Goal: Transaction & Acquisition: Book appointment/travel/reservation

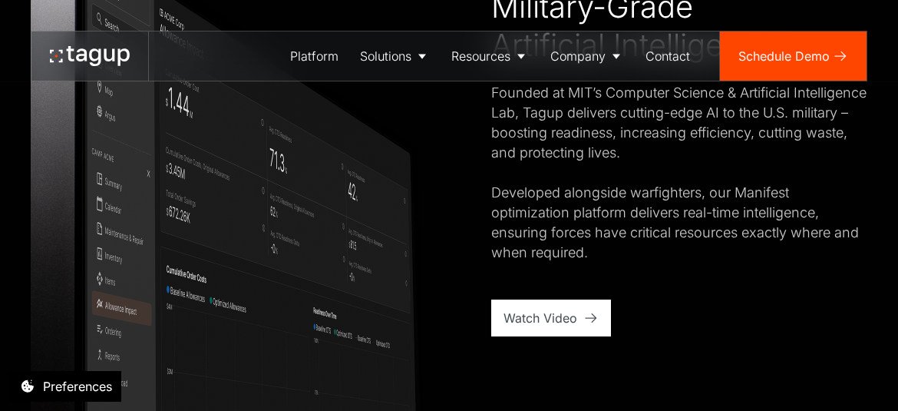
scroll to position [921, 0]
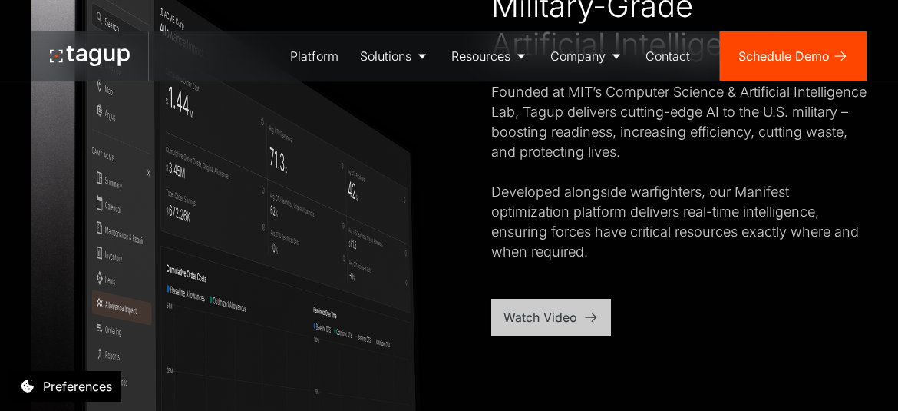
click at [573, 315] on div "Watch Video" at bounding box center [541, 317] width 74 height 18
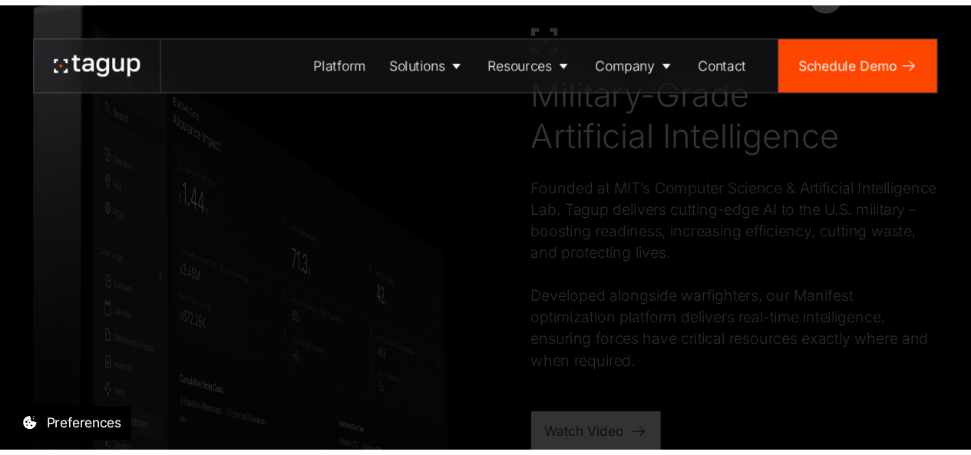
scroll to position [845, 0]
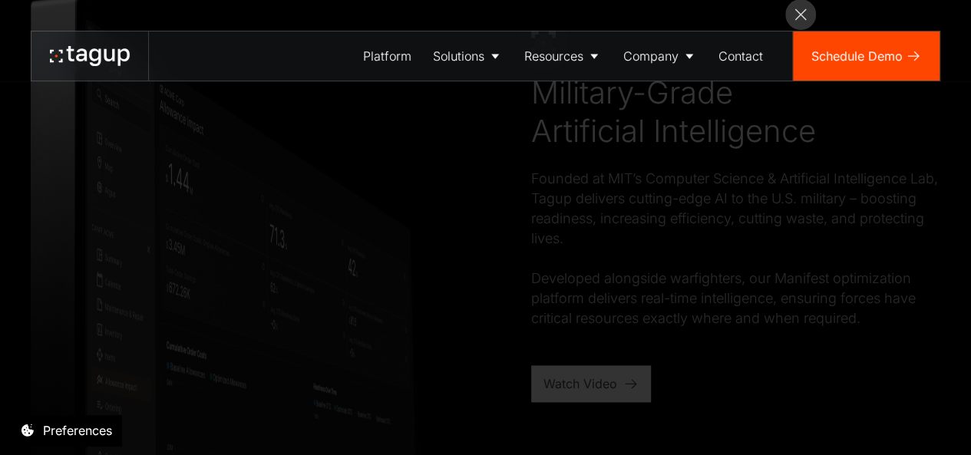
click at [803, 15] on div "Platform Solutions Solutions Defense Enterprise Resources Resource Library News…" at bounding box center [485, 40] width 971 height 81
click at [795, 21] on div "Platform Solutions Solutions Defense Enterprise Resources Resource Library News…" at bounding box center [485, 40] width 971 height 81
click at [798, 29] on div "Platform Solutions Solutions Defense Enterprise Resources Resource Library News…" at bounding box center [485, 40] width 971 height 81
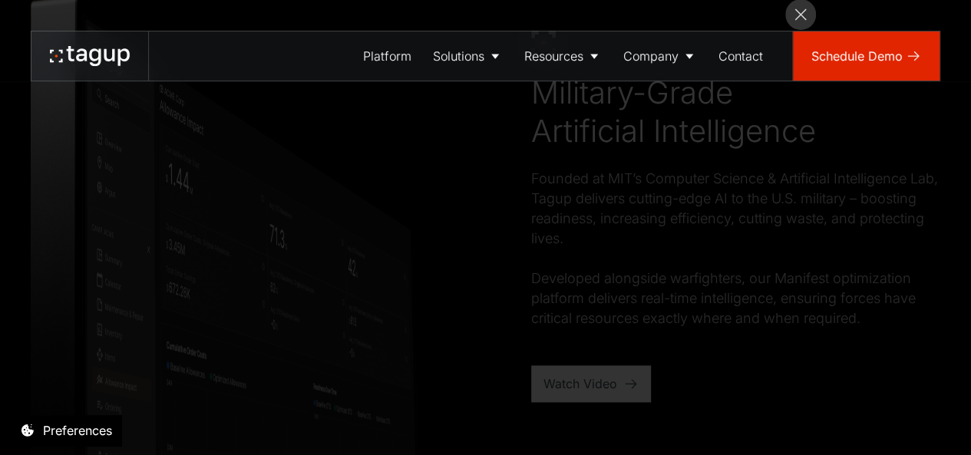
click at [795, 32] on link "Schedule Demo" at bounding box center [866, 55] width 147 height 49
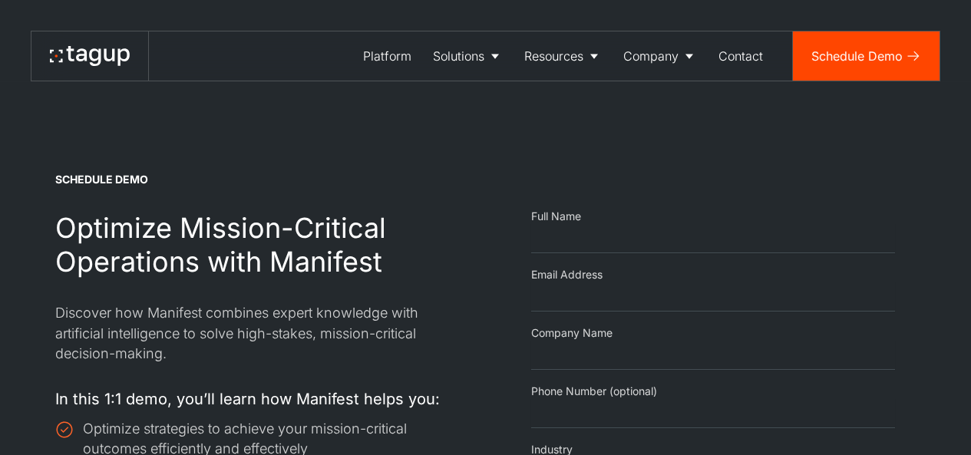
select select "Request Demo Form"
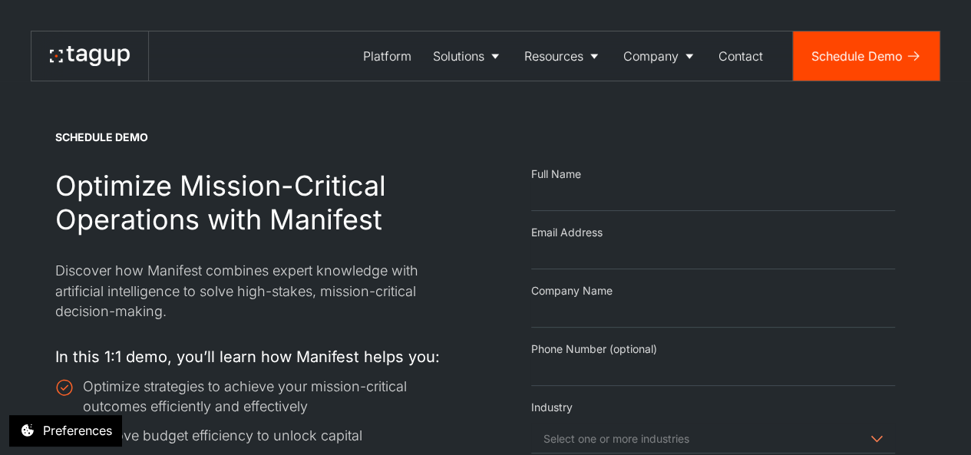
scroll to position [77, 0]
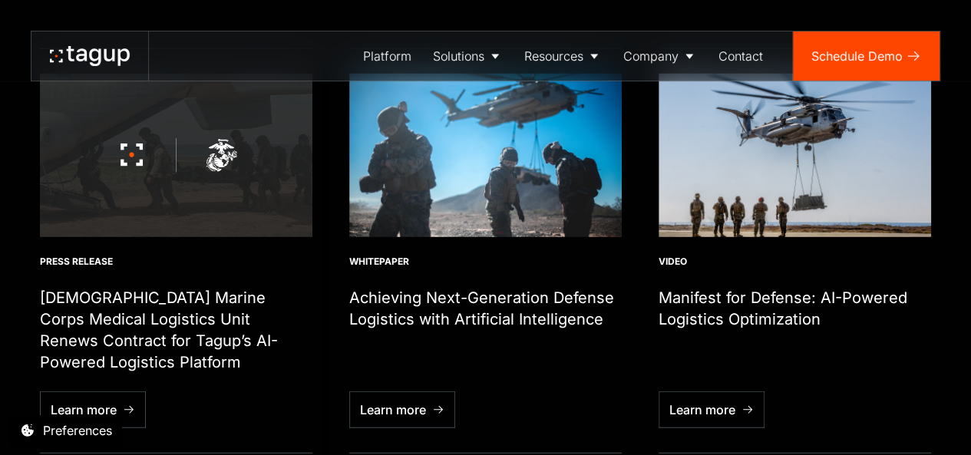
scroll to position [4991, 0]
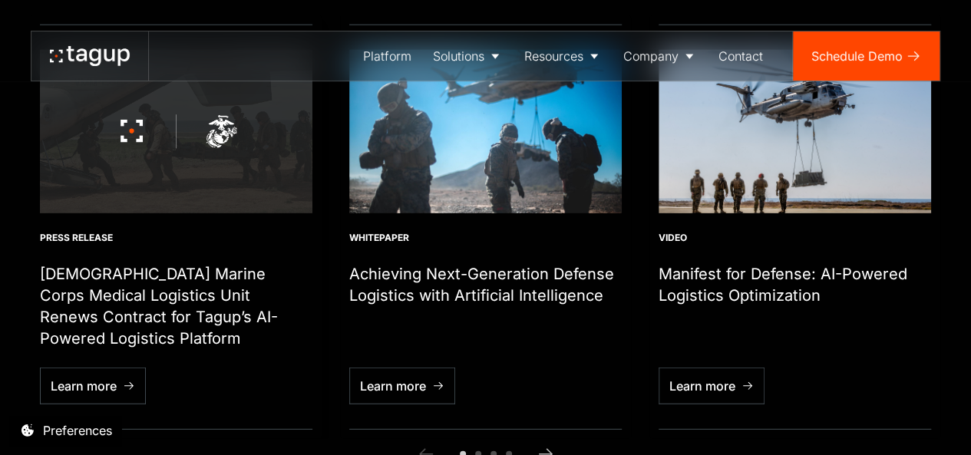
click at [216, 296] on h1 "[DEMOGRAPHIC_DATA] Marine Corps Medical Logistics Unit Renews Contract for Tagu…" at bounding box center [176, 306] width 273 height 86
click at [209, 315] on h1 "[DEMOGRAPHIC_DATA] Marine Corps Medical Logistics Unit Renews Contract for Tagu…" at bounding box center [176, 306] width 273 height 86
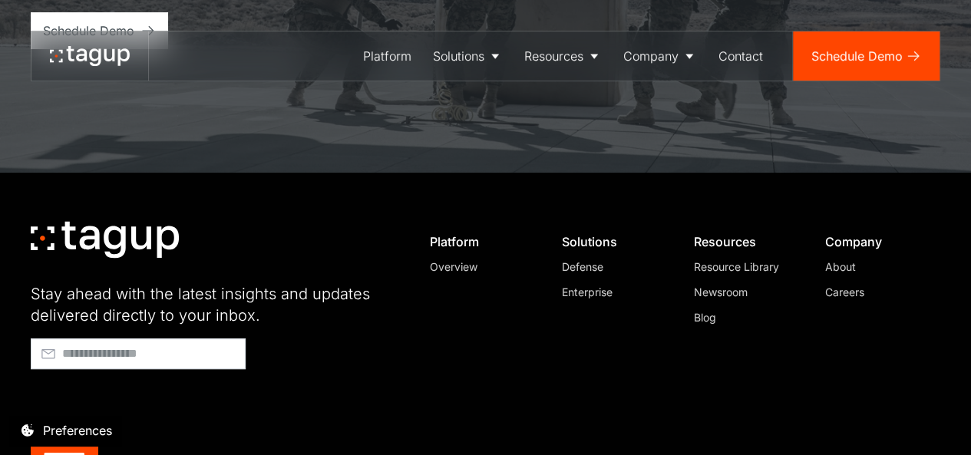
scroll to position [6056, 0]
